Goal: Task Accomplishment & Management: Manage account settings

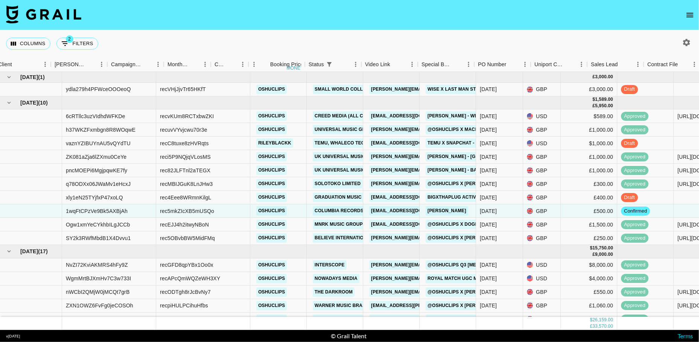
scroll to position [9, 312]
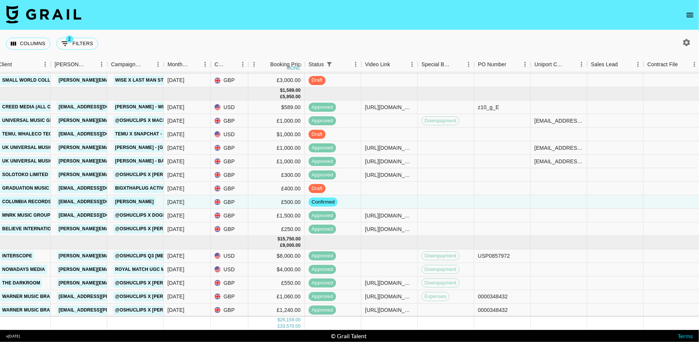
click at [691, 16] on icon "open drawer" at bounding box center [689, 15] width 7 height 5
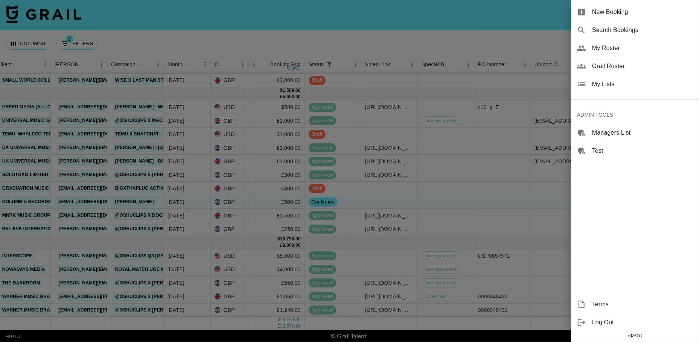
click at [616, 66] on span "Grail Roster" at bounding box center [642, 66] width 101 height 9
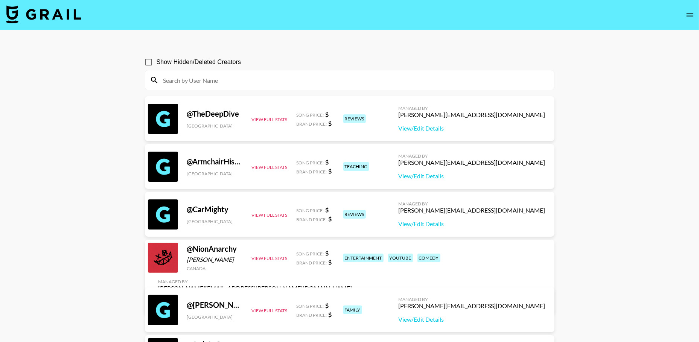
click at [237, 78] on input at bounding box center [354, 80] width 391 height 12
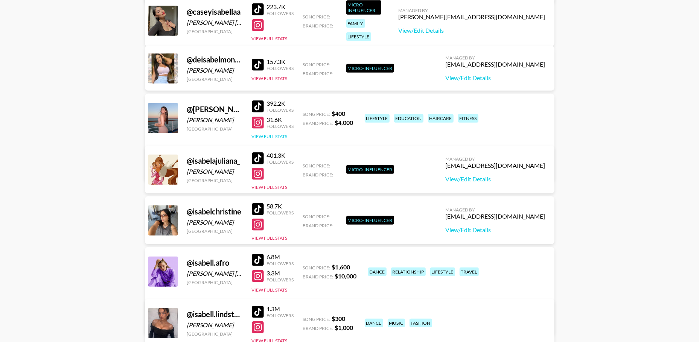
scroll to position [243, 0]
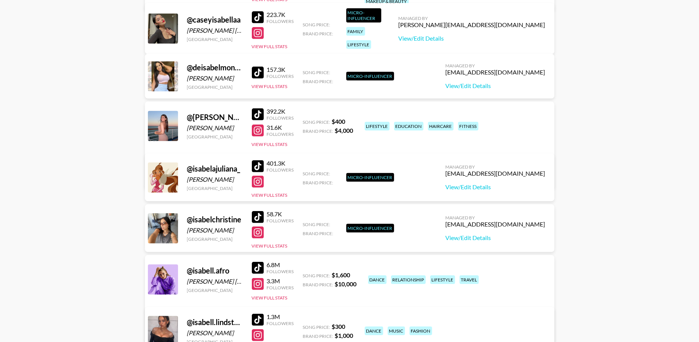
type input "[PERSON_NAME]"
click at [352, 159] on div "[PERSON_NAME][EMAIL_ADDRESS][PERSON_NAME][DOMAIN_NAME]" at bounding box center [255, 163] width 194 height 8
copy div "[PERSON_NAME][EMAIL_ADDRESS][PERSON_NAME][DOMAIN_NAME]"
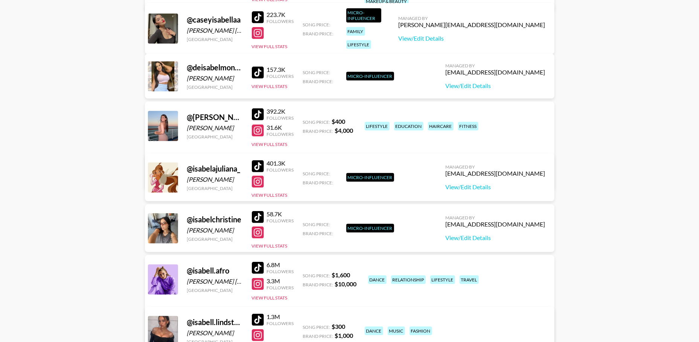
scroll to position [0, 0]
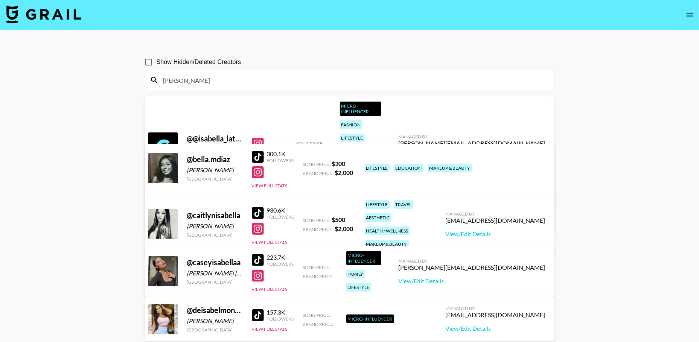
click at [691, 12] on icon "open drawer" at bounding box center [689, 15] width 9 height 9
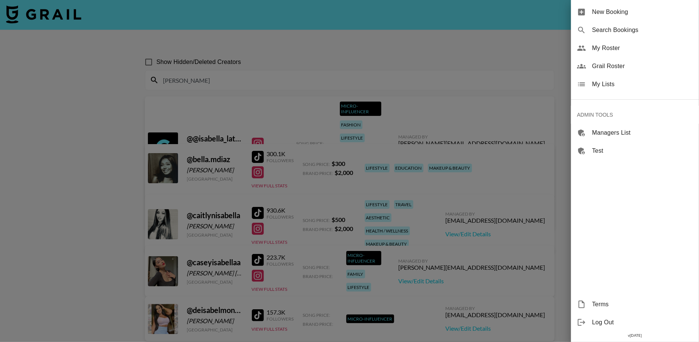
click at [613, 85] on span "My Lists" at bounding box center [642, 84] width 101 height 9
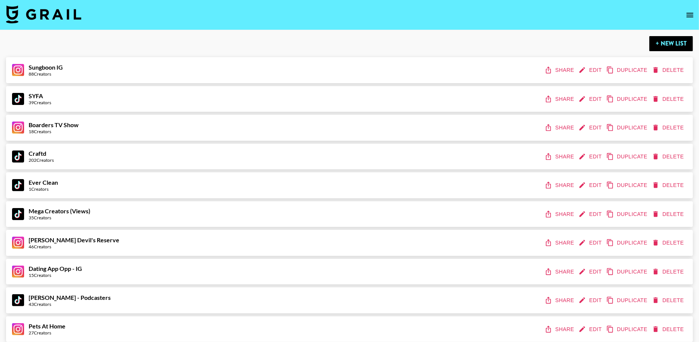
scroll to position [3955, 0]
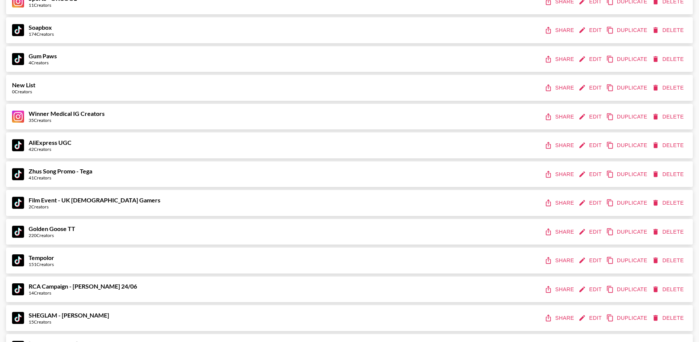
click at [561, 168] on button "Share" at bounding box center [560, 174] width 34 height 14
click at [586, 172] on icon "edit" at bounding box center [582, 174] width 8 height 8
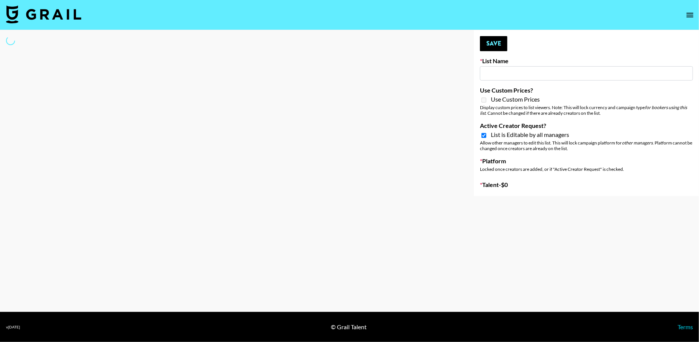
type input "Zhus Song Promo - Tega"
checkbox input "true"
select select "Song"
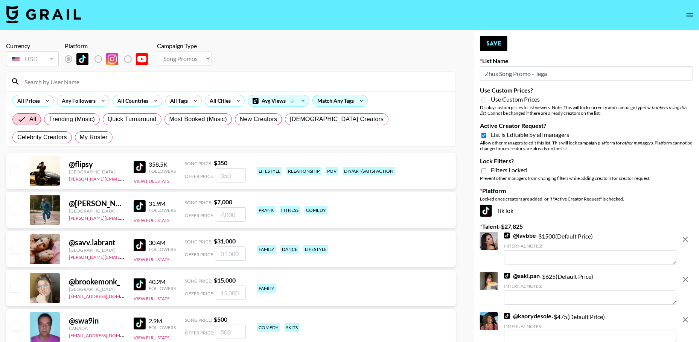
scroll to position [26, 0]
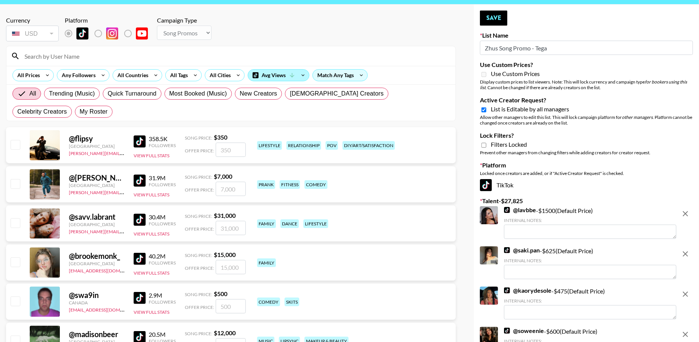
click at [260, 74] on div "Avg Views" at bounding box center [278, 75] width 61 height 11
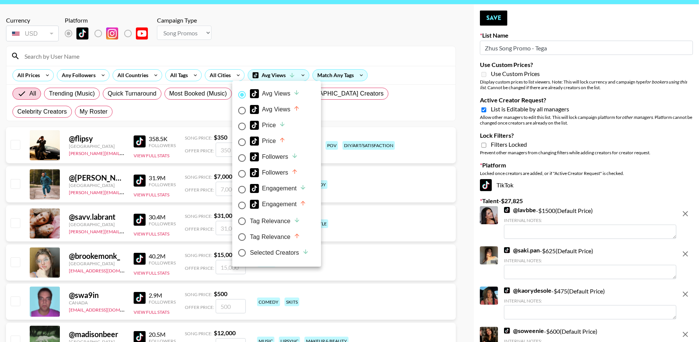
click at [269, 252] on div "Selected Creators" at bounding box center [279, 252] width 59 height 9
click at [250, 252] on input "Selected Creators" at bounding box center [242, 253] width 16 height 16
radio input "true"
radio input "false"
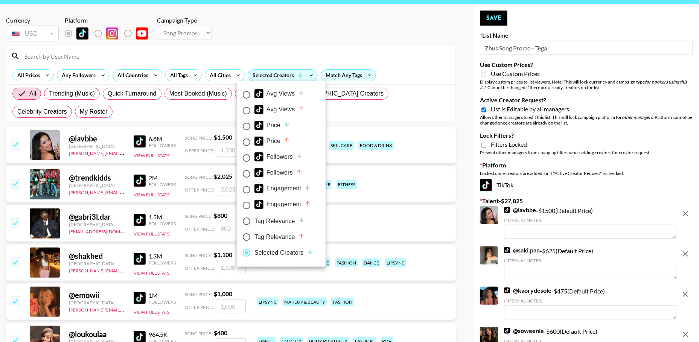
click at [285, 26] on div at bounding box center [349, 171] width 699 height 342
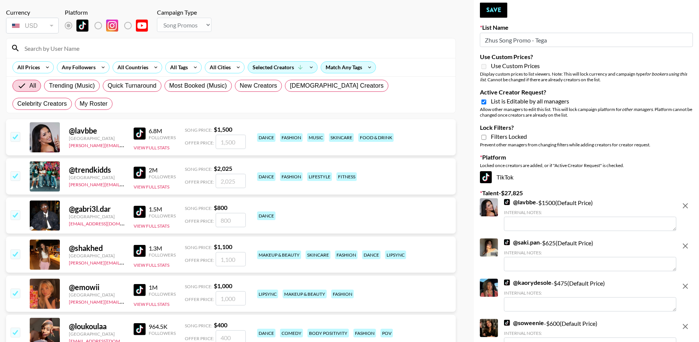
scroll to position [77, 0]
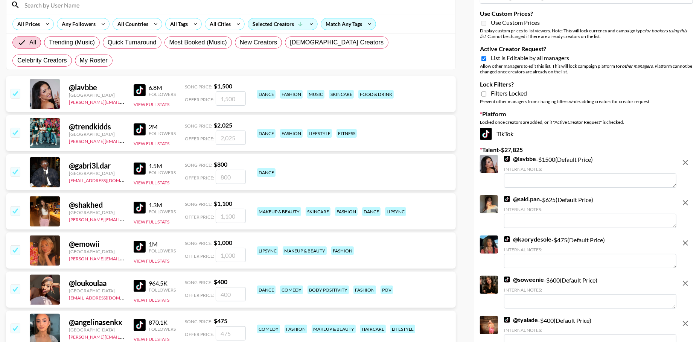
click at [16, 173] on input "checkbox" at bounding box center [15, 171] width 9 height 9
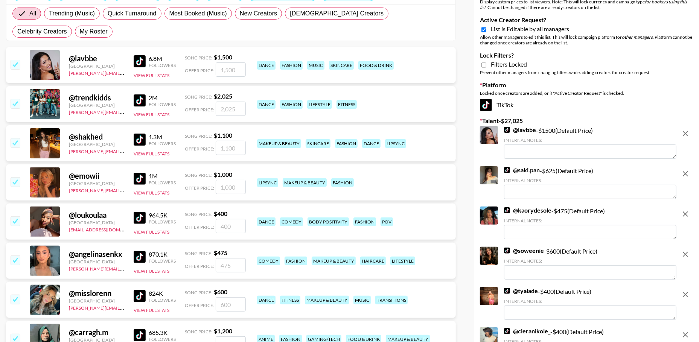
scroll to position [109, 0]
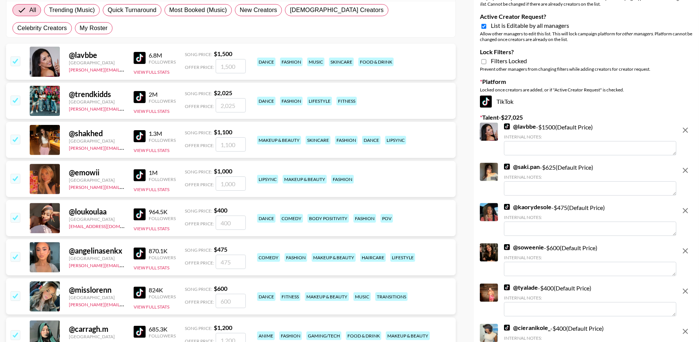
click at [17, 180] on input "checkbox" at bounding box center [15, 178] width 9 height 9
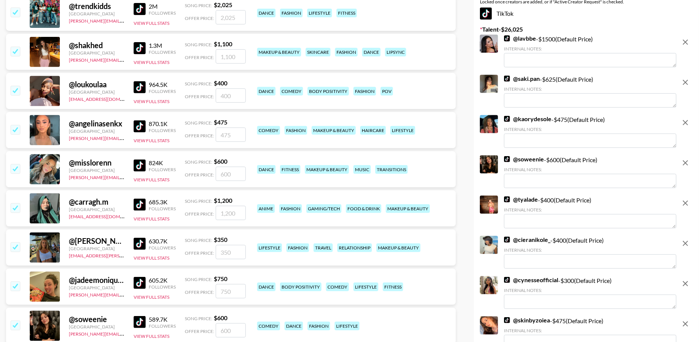
click at [16, 169] on input "checkbox" at bounding box center [15, 168] width 9 height 9
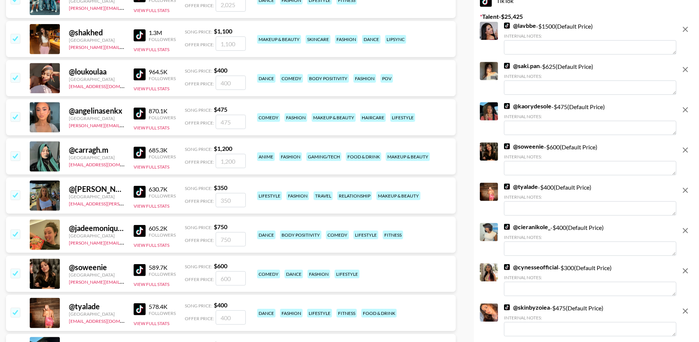
scroll to position [211, 0]
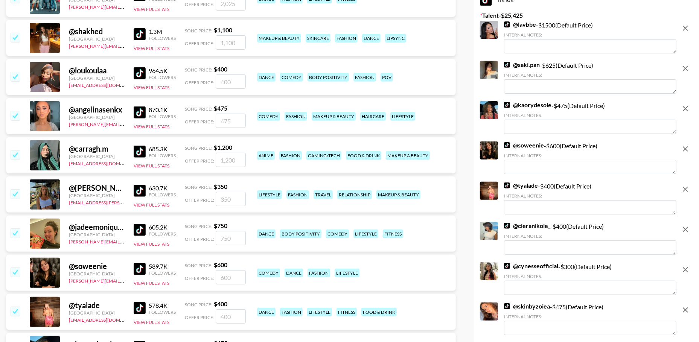
click at [15, 153] on input "checkbox" at bounding box center [15, 154] width 9 height 9
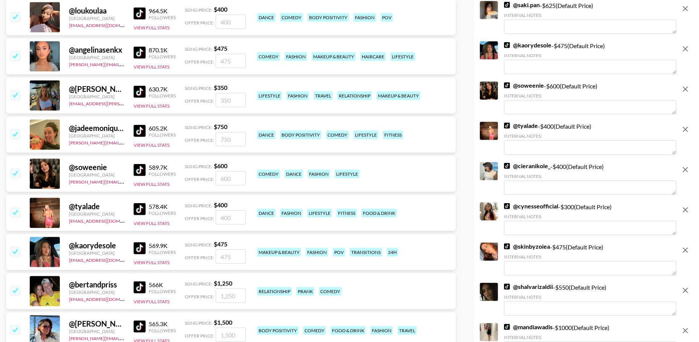
scroll to position [291, 0]
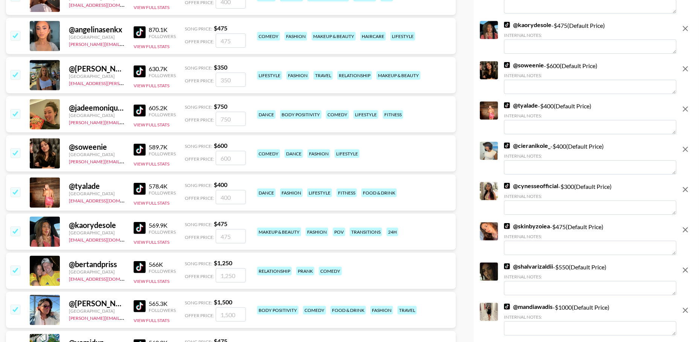
click at [15, 154] on input "checkbox" at bounding box center [15, 152] width 9 height 9
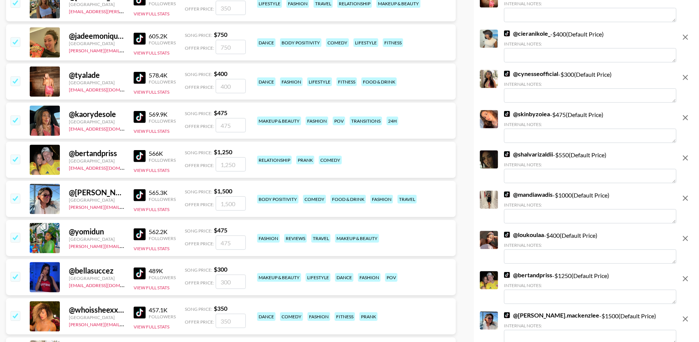
scroll to position [382, 0]
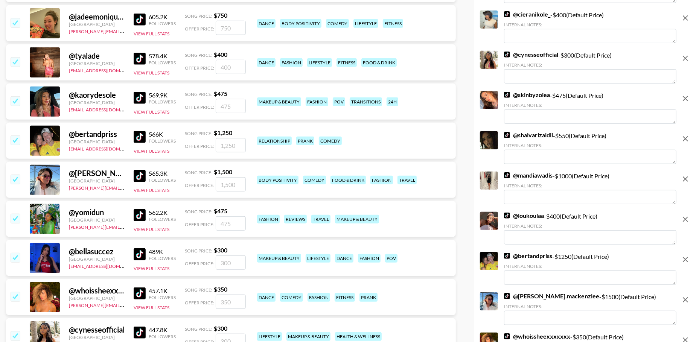
click at [13, 135] on input "checkbox" at bounding box center [15, 139] width 9 height 9
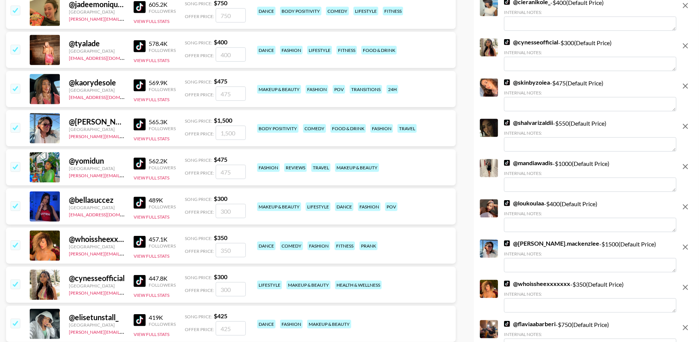
scroll to position [397, 0]
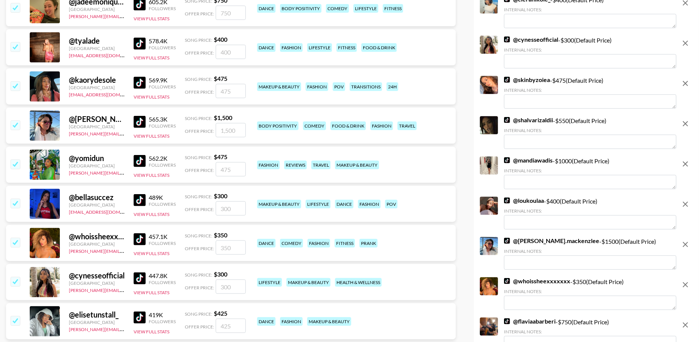
click at [18, 125] on input "checkbox" at bounding box center [15, 124] width 9 height 9
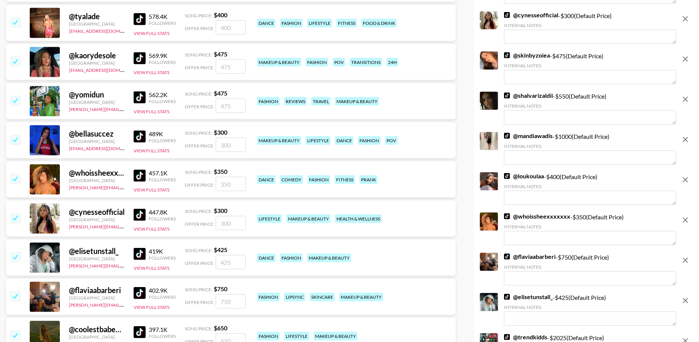
scroll to position [426, 0]
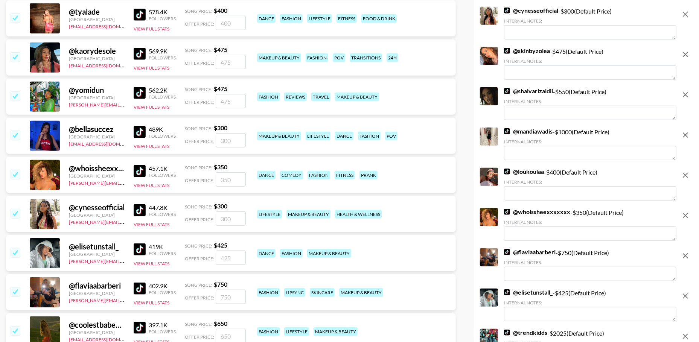
click at [14, 134] on input "checkbox" at bounding box center [15, 135] width 9 height 9
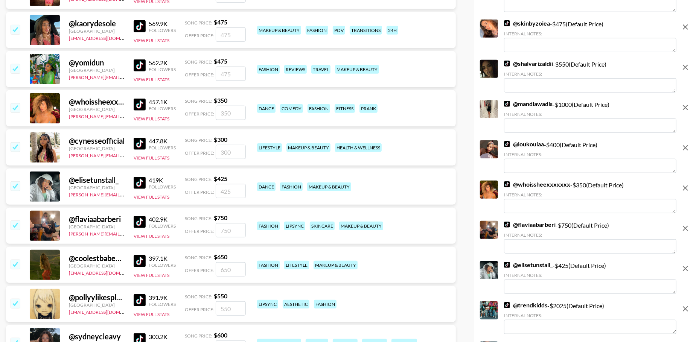
scroll to position [456, 0]
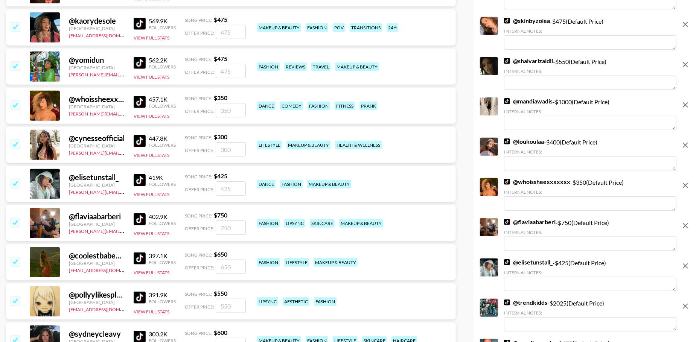
click at [16, 144] on input "checkbox" at bounding box center [15, 144] width 9 height 9
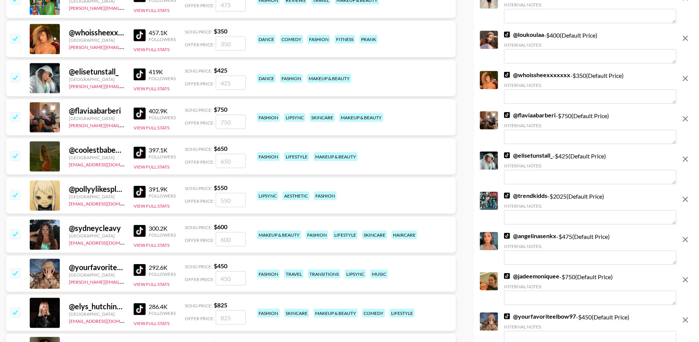
click at [16, 155] on input "checkbox" at bounding box center [15, 155] width 9 height 9
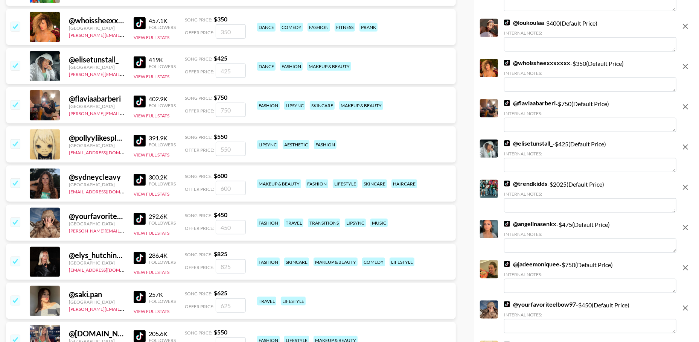
scroll to position [536, 0]
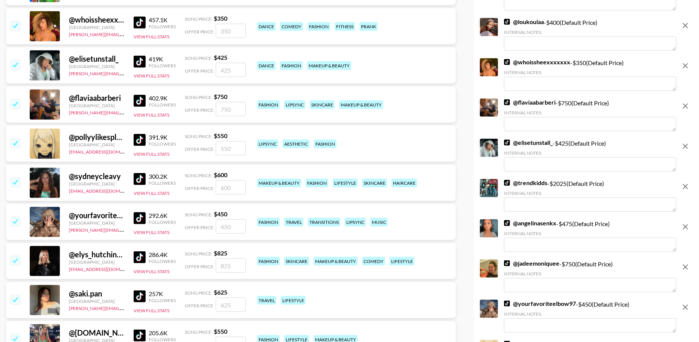
click at [14, 181] on input "checkbox" at bounding box center [15, 182] width 9 height 9
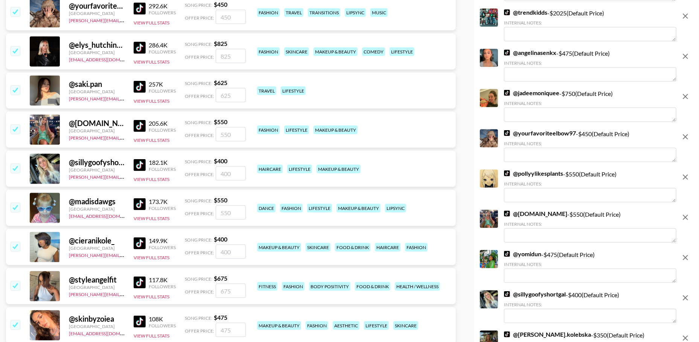
scroll to position [711, 0]
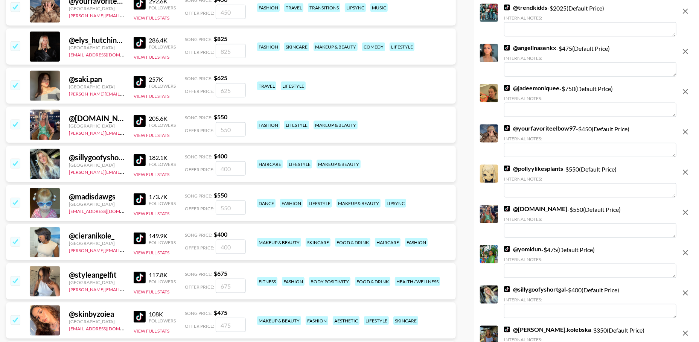
click at [18, 163] on input "checkbox" at bounding box center [15, 163] width 9 height 9
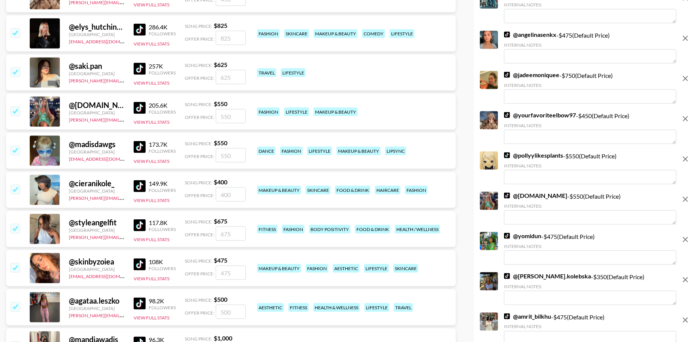
scroll to position [737, 0]
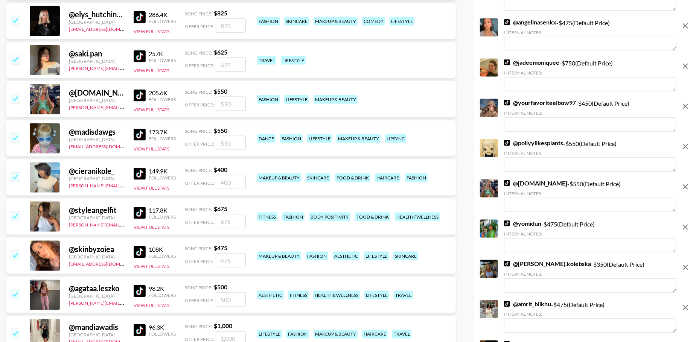
click at [12, 139] on input "checkbox" at bounding box center [15, 137] width 9 height 9
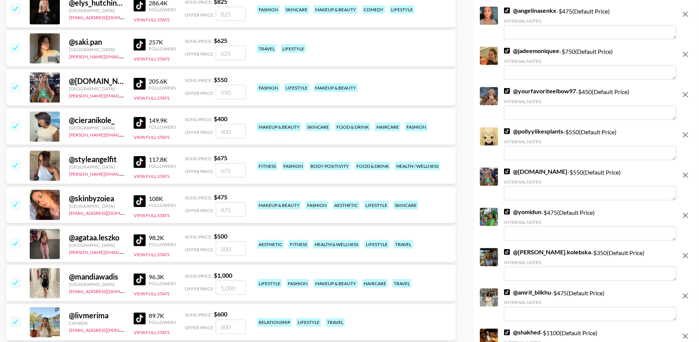
scroll to position [750, 0]
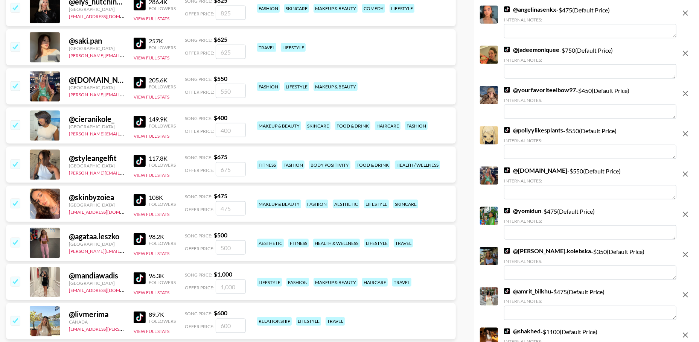
click at [12, 124] on input "checkbox" at bounding box center [15, 124] width 9 height 9
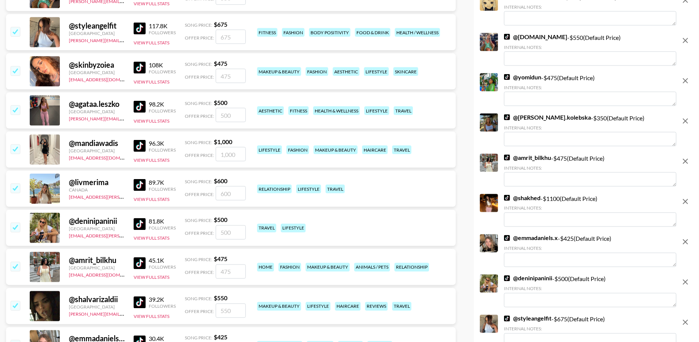
scroll to position [847, 0]
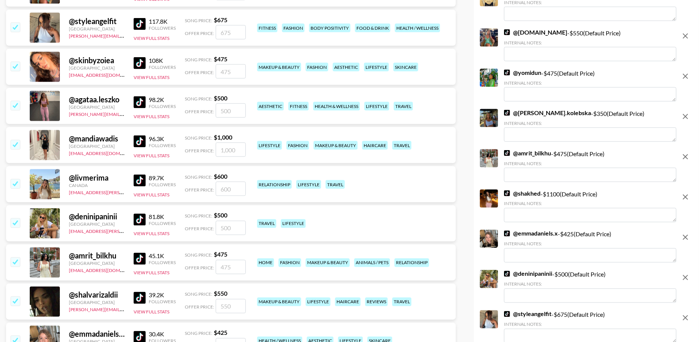
click at [12, 147] on input "checkbox" at bounding box center [15, 144] width 9 height 9
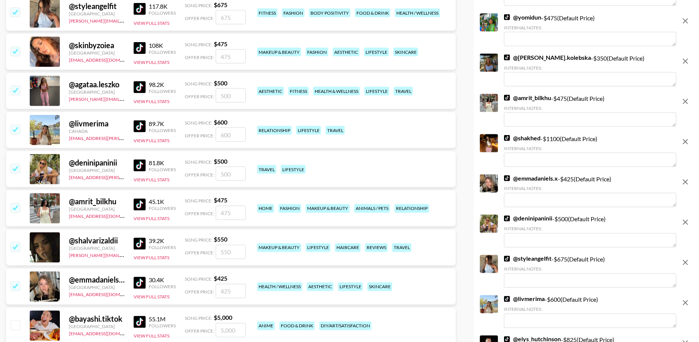
scroll to position [867, 0]
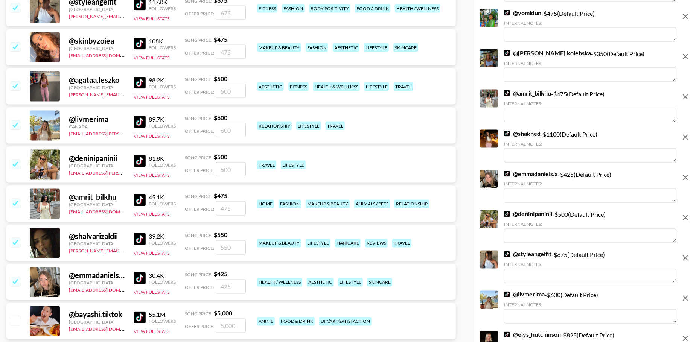
click at [15, 128] on input "checkbox" at bounding box center [15, 124] width 9 height 9
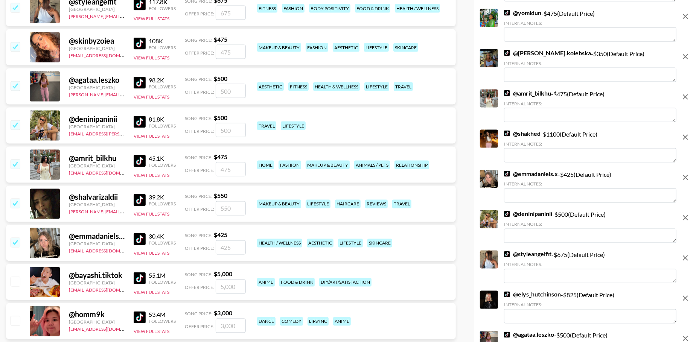
scroll to position [888, 0]
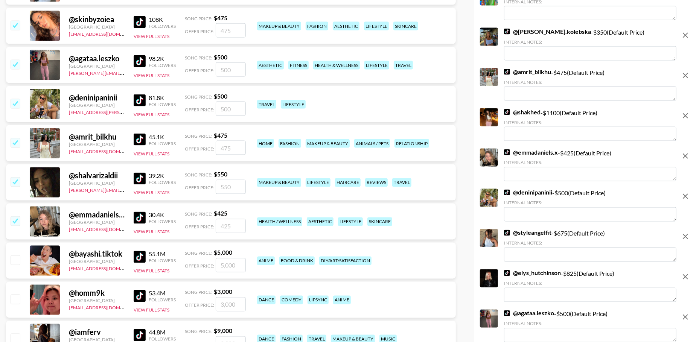
click at [18, 102] on input "checkbox" at bounding box center [15, 103] width 9 height 9
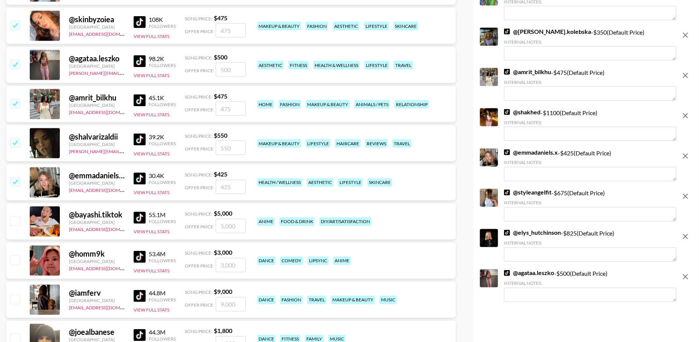
click at [18, 141] on input "checkbox" at bounding box center [15, 142] width 9 height 9
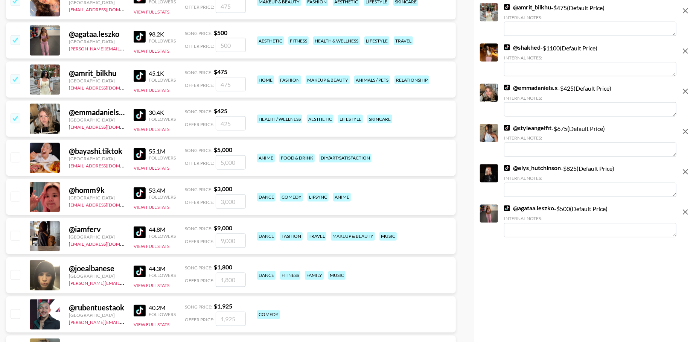
scroll to position [891, 0]
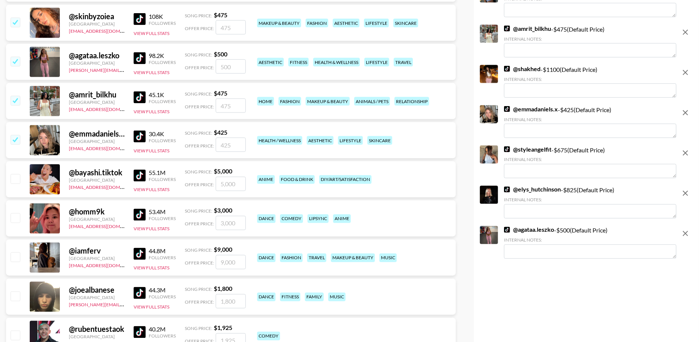
click at [15, 141] on input "checkbox" at bounding box center [15, 139] width 9 height 9
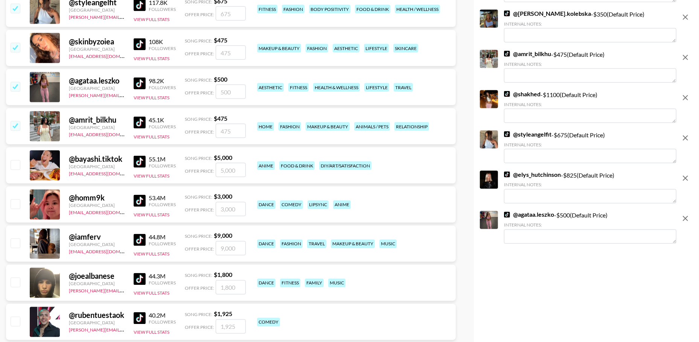
scroll to position [866, 0]
click at [16, 127] on input "checkbox" at bounding box center [15, 126] width 9 height 9
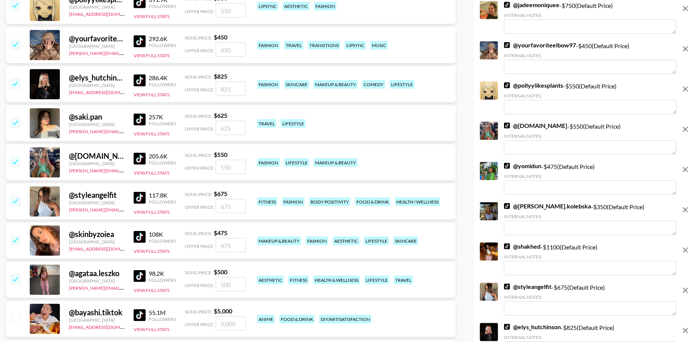
scroll to position [673, 0]
click at [18, 123] on input "checkbox" at bounding box center [15, 123] width 9 height 9
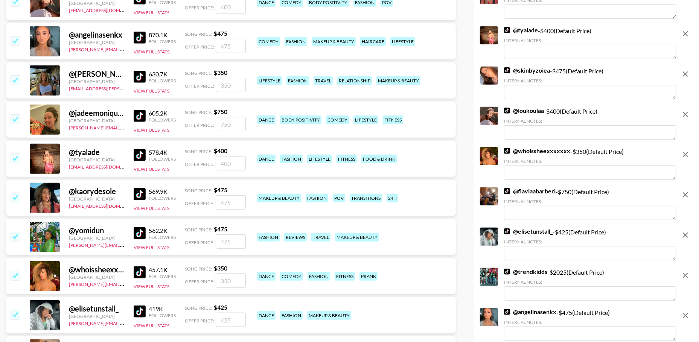
scroll to position [0, 0]
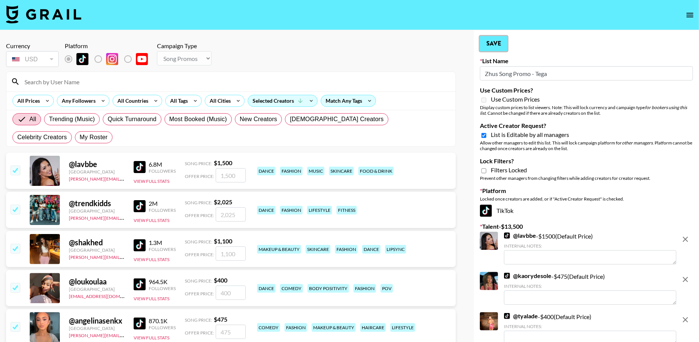
click at [488, 48] on button "Save" at bounding box center [493, 43] width 27 height 15
